Goal: Information Seeking & Learning: Learn about a topic

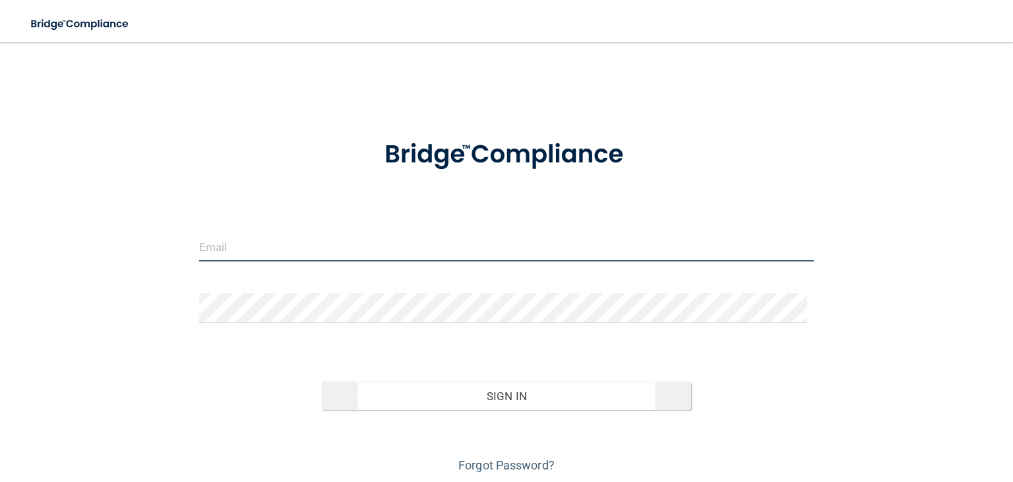
type input "[EMAIL_ADDRESS][PERSON_NAME][DOMAIN_NAME]"
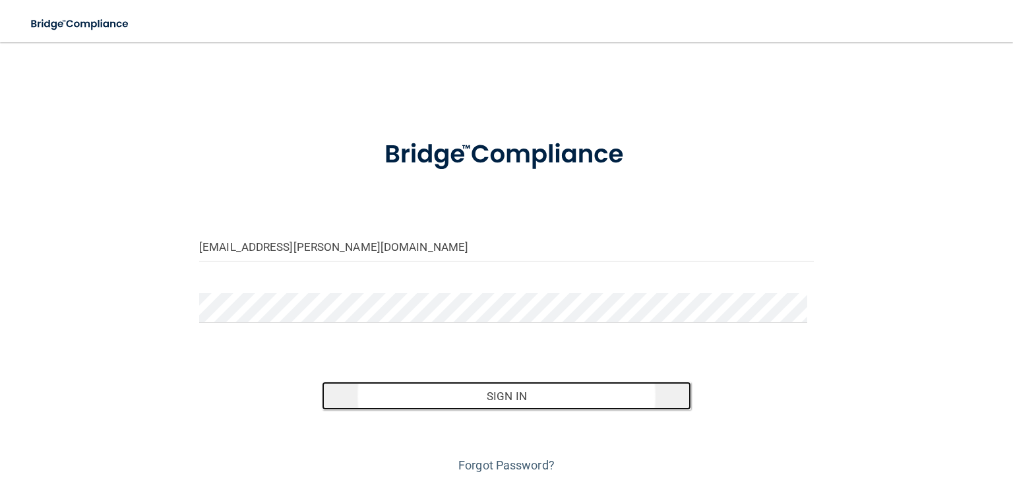
click at [510, 399] on button "Sign In" at bounding box center [506, 395] width 369 height 29
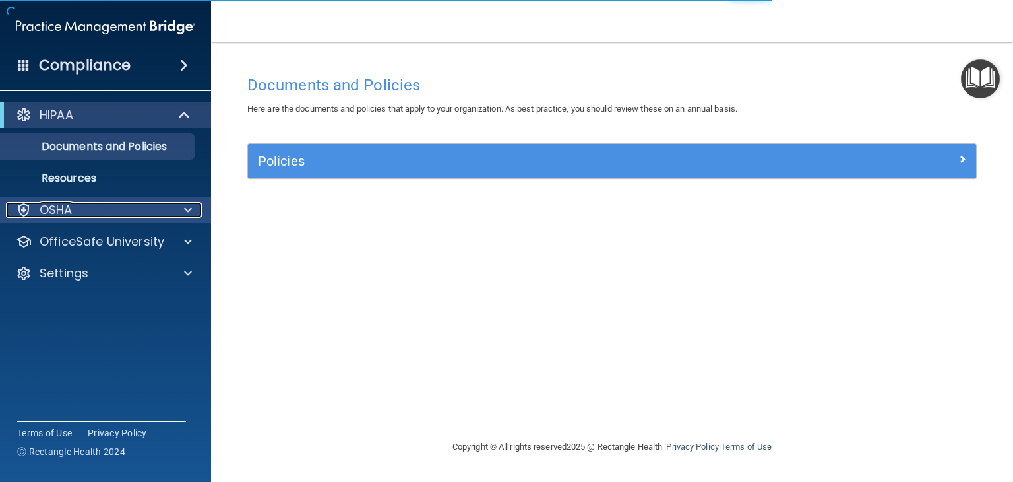
click at [64, 209] on p "OSHA" at bounding box center [56, 210] width 33 height 16
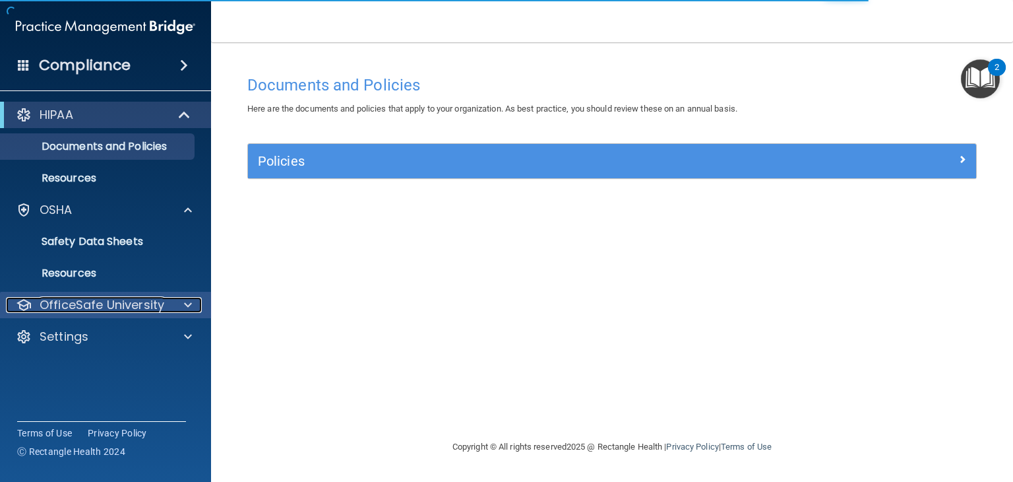
click at [74, 309] on p "OfficeSafe University" at bounding box center [102, 305] width 125 height 16
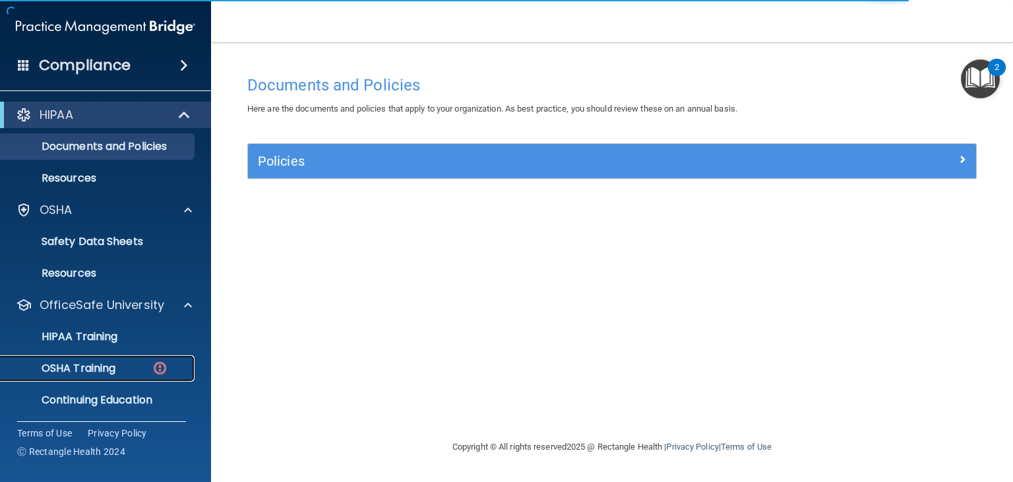
click at [77, 369] on p "OSHA Training" at bounding box center [62, 368] width 107 height 13
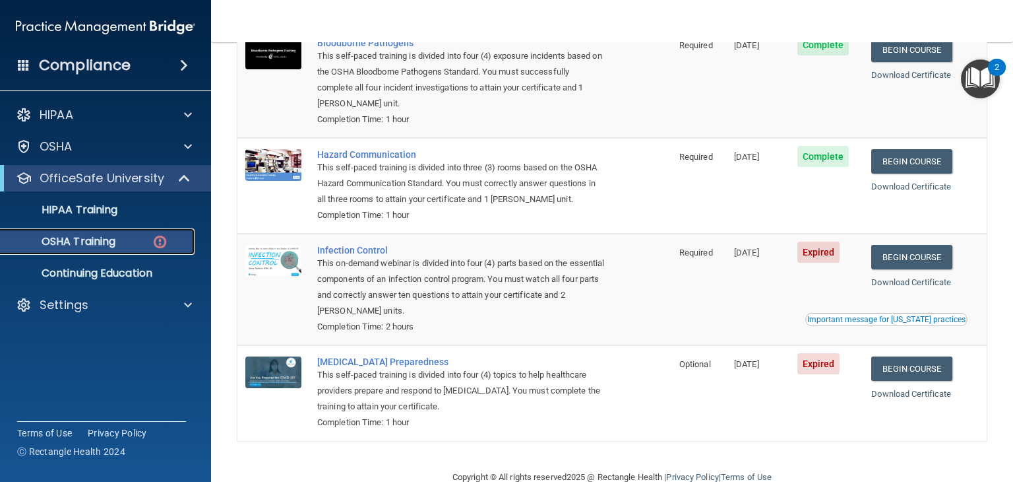
scroll to position [185, 0]
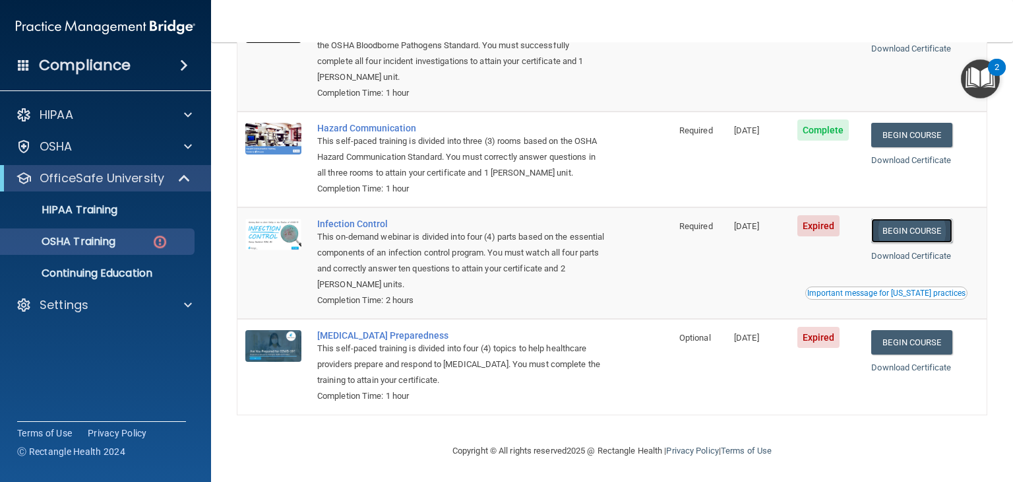
click at [905, 233] on link "Begin Course" at bounding box center [911, 230] width 80 height 24
click at [813, 228] on span "Expired" at bounding box center [819, 225] width 43 height 21
click at [895, 236] on link "Begin Course" at bounding box center [911, 230] width 80 height 24
click at [912, 344] on link "Begin Course" at bounding box center [911, 342] width 80 height 24
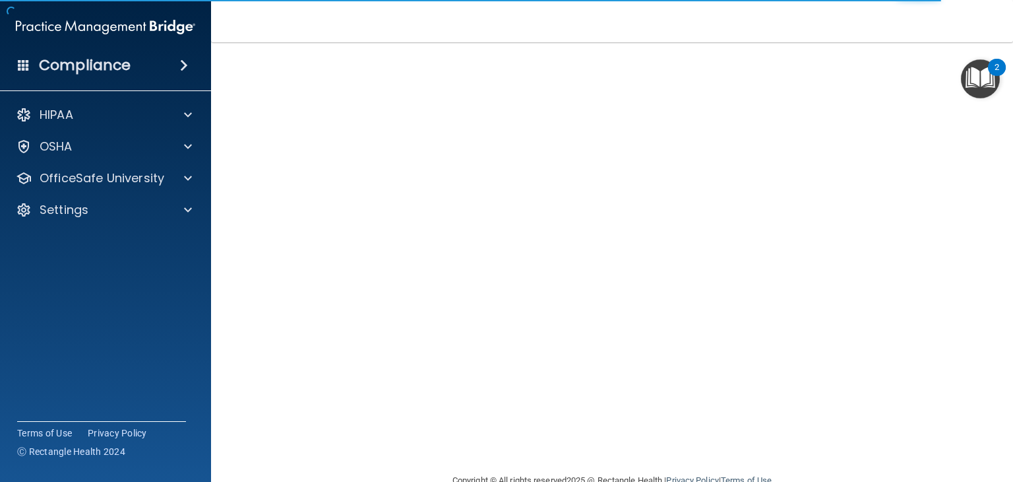
scroll to position [83, 0]
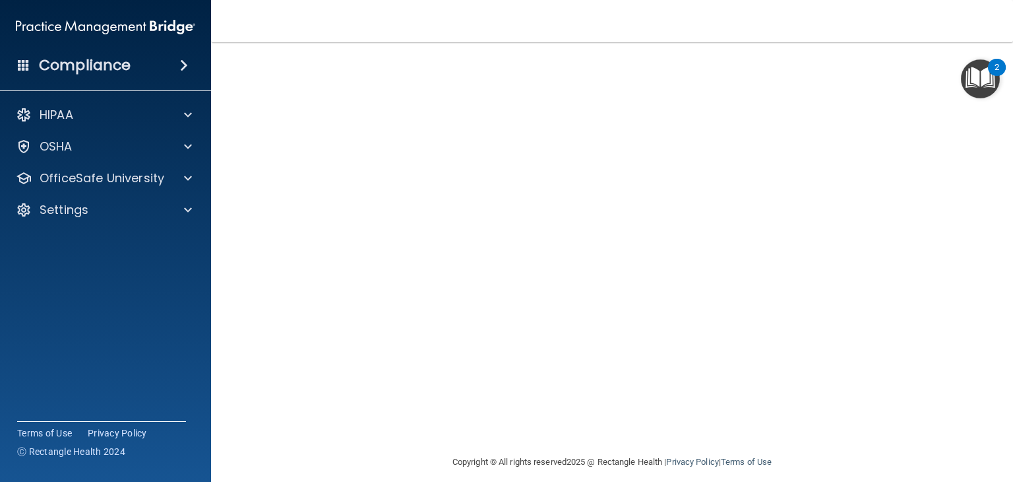
scroll to position [73, 0]
drag, startPoint x: 997, startPoint y: 346, endPoint x: 994, endPoint y: 305, distance: 41.0
click at [994, 305] on main "COVID-19 Training This course doesn’t expire until 05/06/2025. Are you sure you…" at bounding box center [612, 261] width 802 height 439
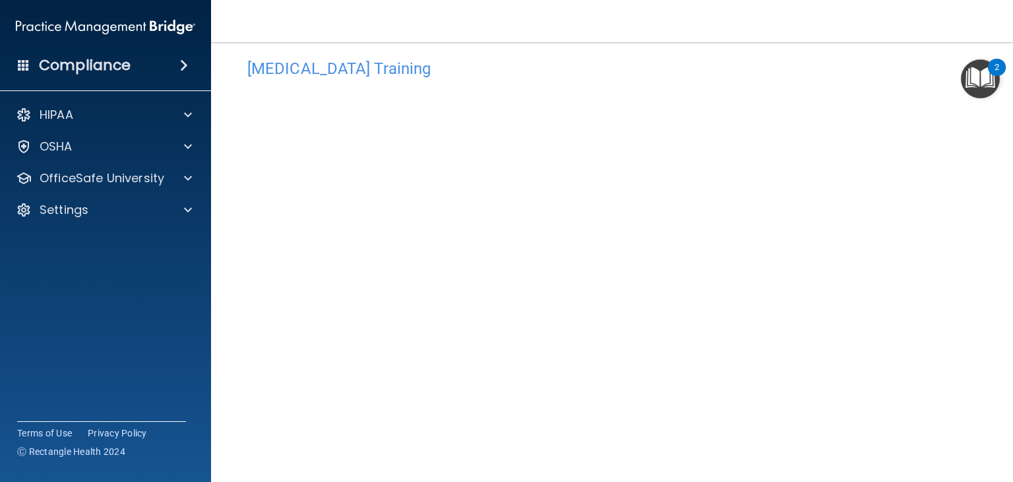
scroll to position [9, 0]
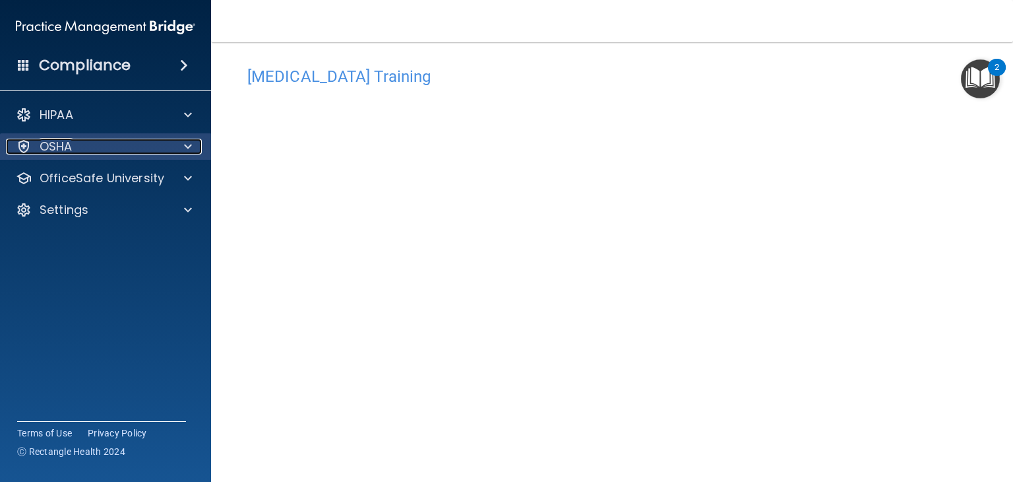
click at [50, 142] on p "OSHA" at bounding box center [56, 147] width 33 height 16
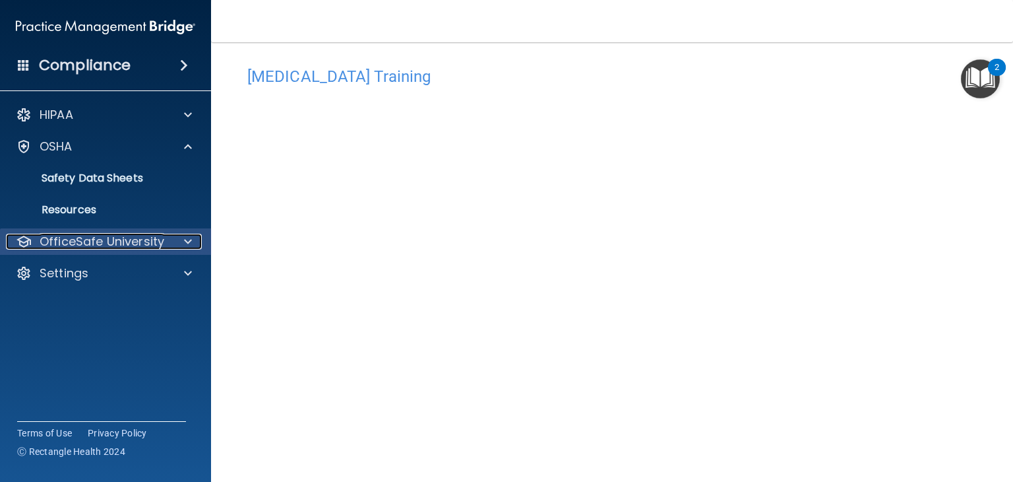
click at [65, 247] on p "OfficeSafe University" at bounding box center [102, 242] width 125 height 16
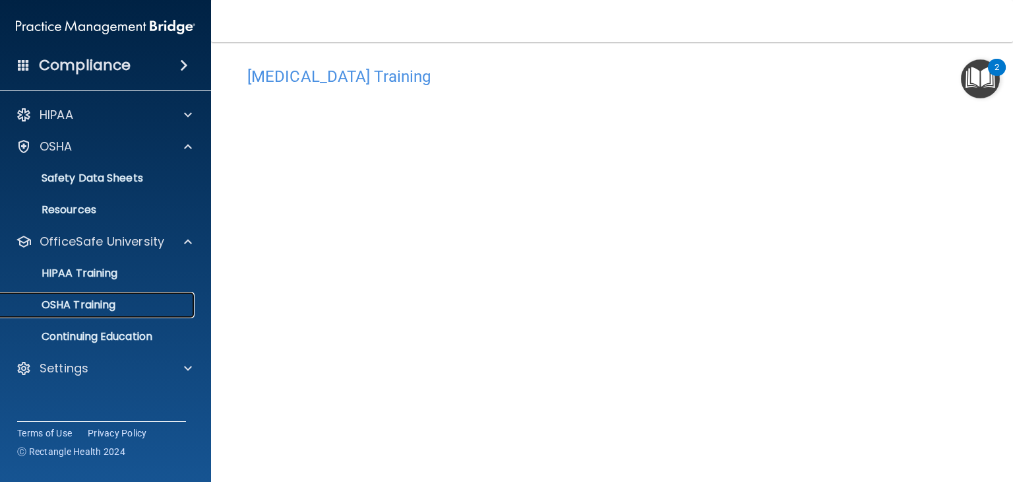
click at [99, 308] on p "OSHA Training" at bounding box center [62, 304] width 107 height 13
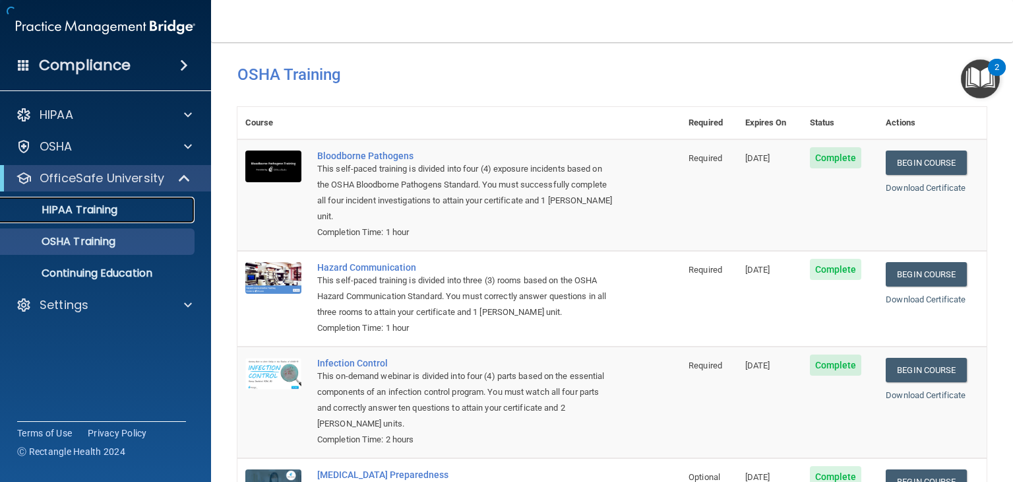
click at [79, 208] on p "HIPAA Training" at bounding box center [63, 209] width 109 height 13
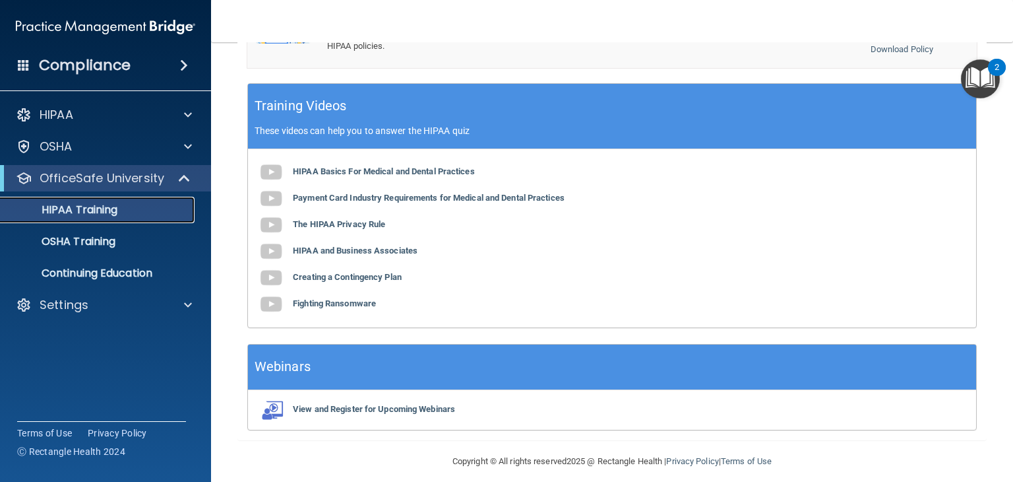
scroll to position [509, 0]
